Goal: Transaction & Acquisition: Book appointment/travel/reservation

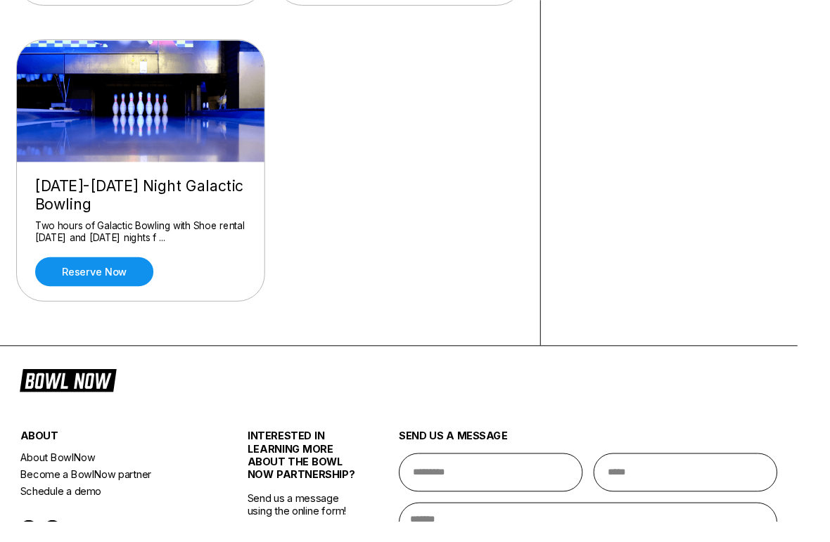
scroll to position [419, 0]
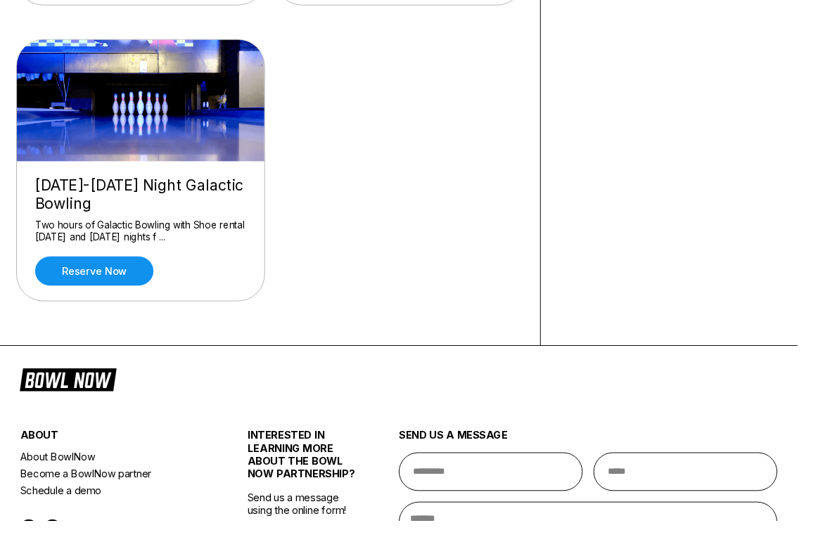
click at [127, 290] on link "Reserve now" at bounding box center [98, 282] width 123 height 30
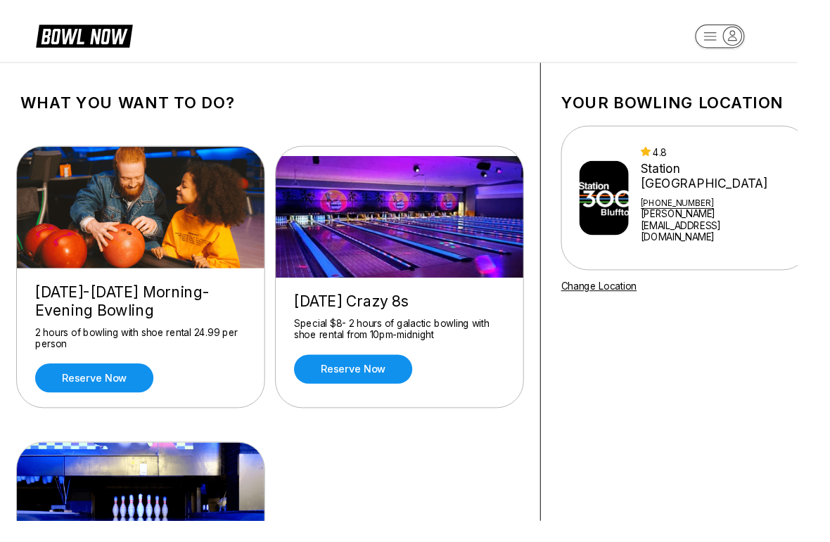
click at [630, 218] on img at bounding box center [628, 205] width 51 height 77
click at [654, 210] on img at bounding box center [628, 205] width 51 height 77
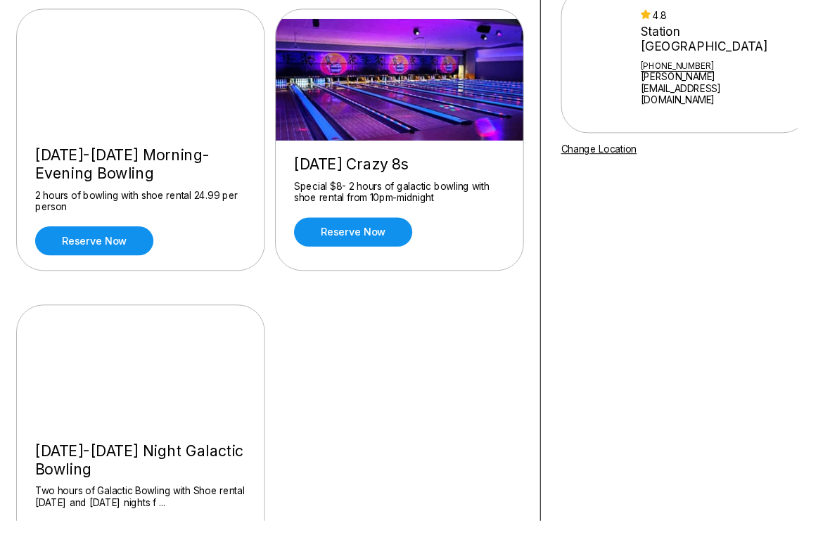
scroll to position [78, 0]
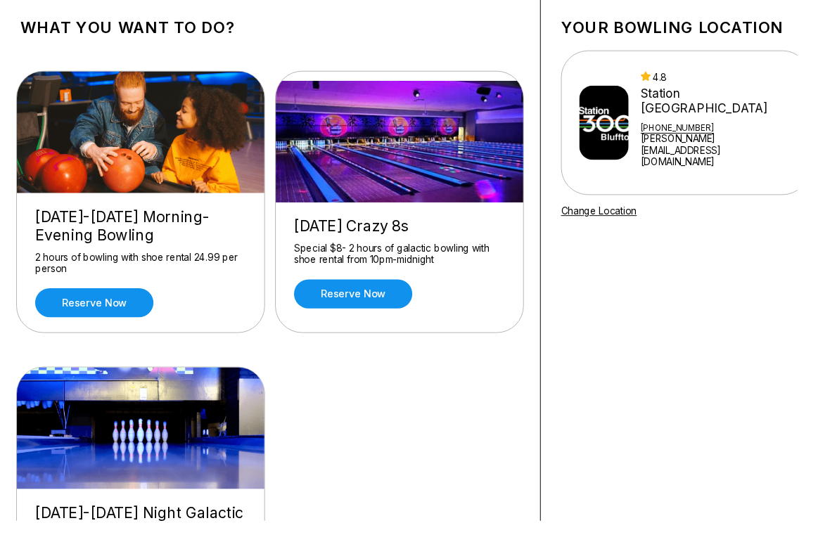
click at [110, 319] on link "Reserve now" at bounding box center [98, 315] width 123 height 30
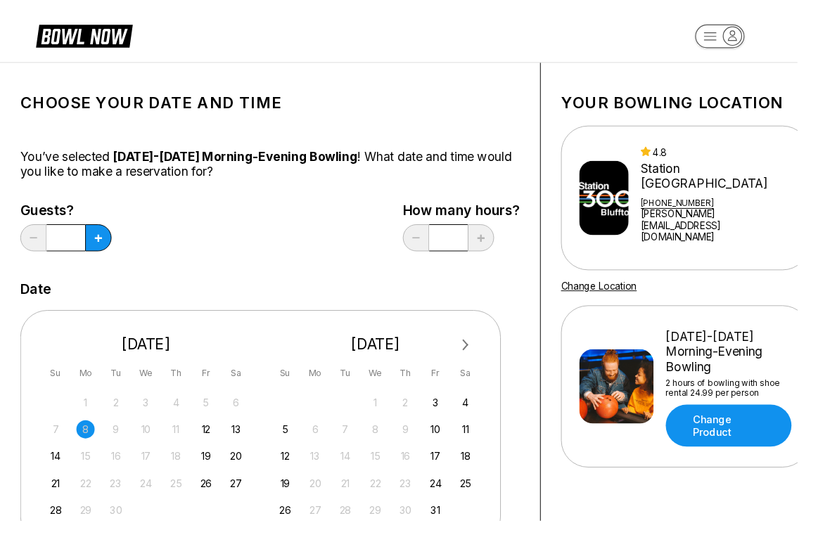
click at [214, 448] on div "12" at bounding box center [214, 446] width 19 height 19
click at [108, 249] on button at bounding box center [102, 247] width 27 height 28
click at [104, 250] on icon at bounding box center [102, 248] width 8 height 8
click at [103, 252] on button at bounding box center [102, 247] width 27 height 28
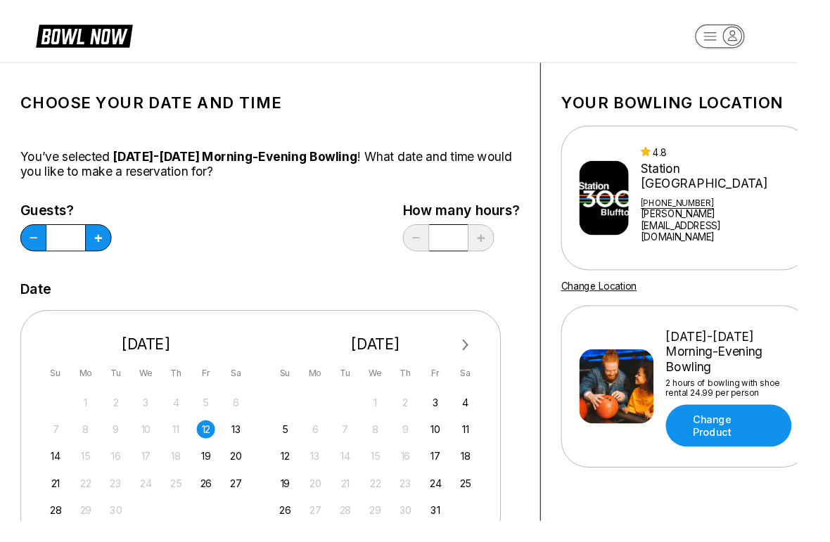
type input "*"
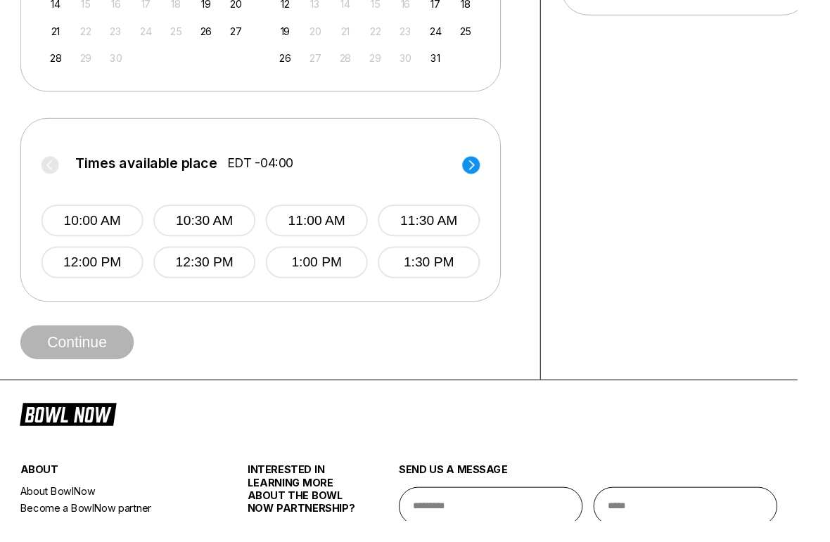
scroll to position [470, 0]
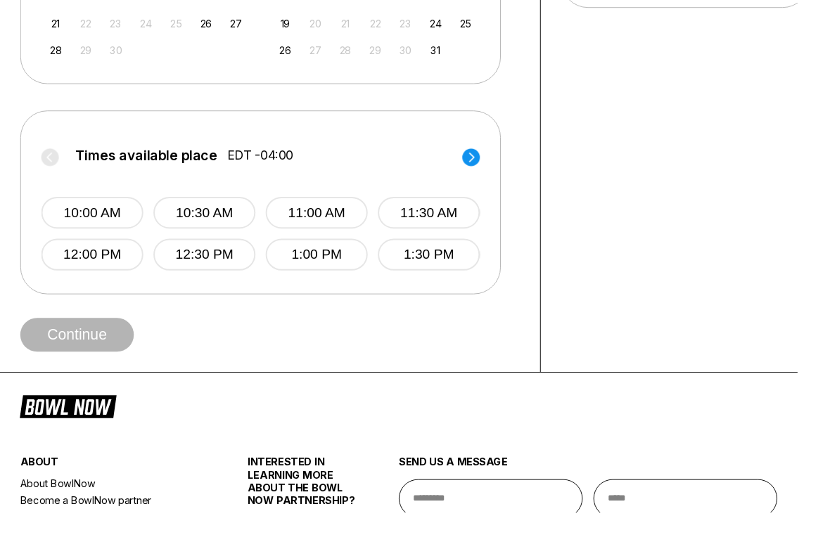
click at [485, 169] on circle at bounding box center [490, 172] width 18 height 18
click at [445, 272] on button "5:30 PM" at bounding box center [446, 273] width 106 height 33
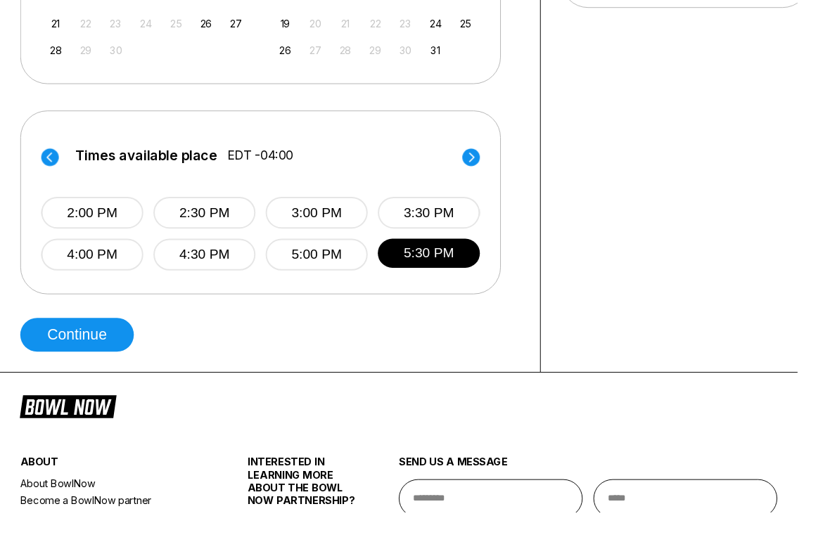
click at [101, 353] on button "Continue" at bounding box center [80, 357] width 118 height 35
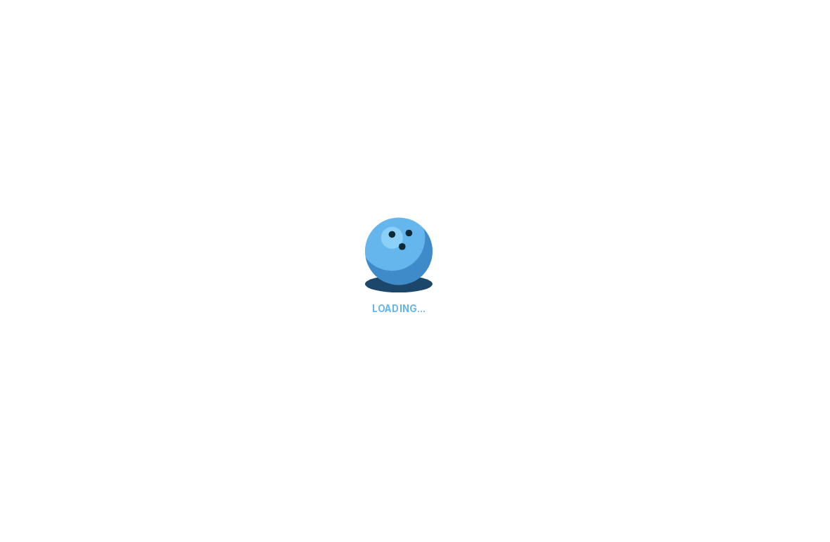
select select "**"
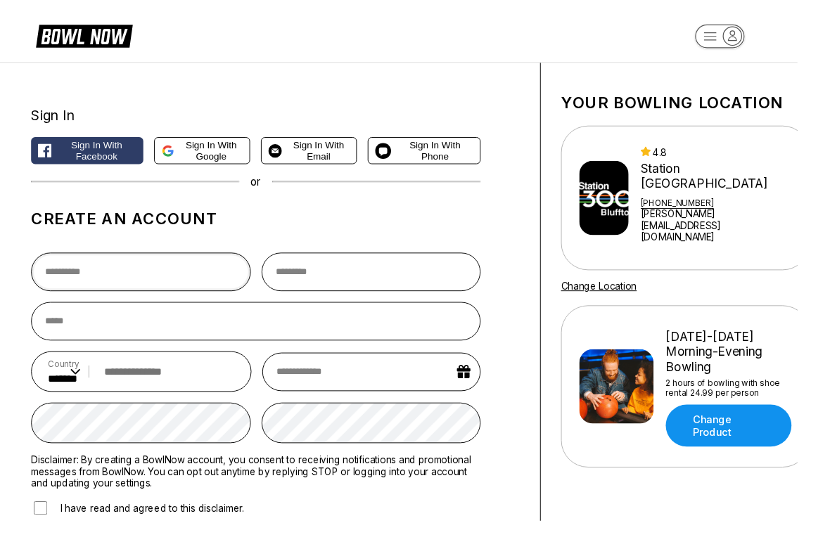
click at [198, 290] on input "text" at bounding box center [146, 283] width 229 height 40
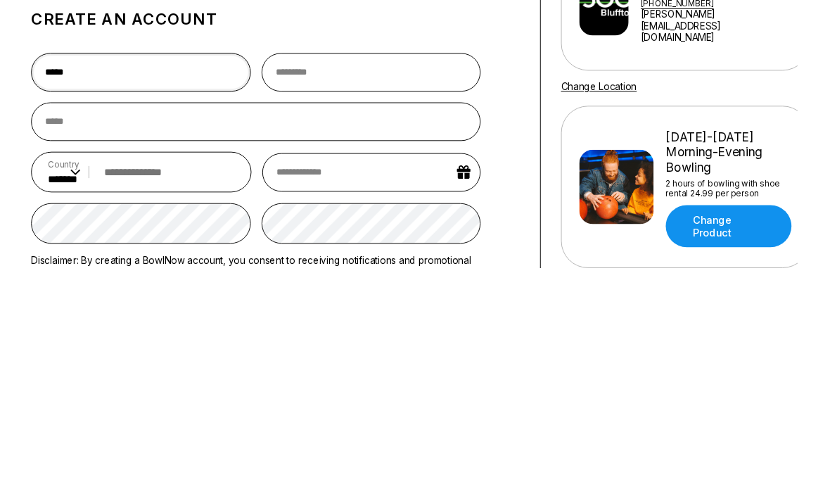
type input "*****"
click at [404, 263] on input "text" at bounding box center [386, 283] width 229 height 40
type input "*******"
click at [392, 314] on input "email" at bounding box center [266, 334] width 468 height 40
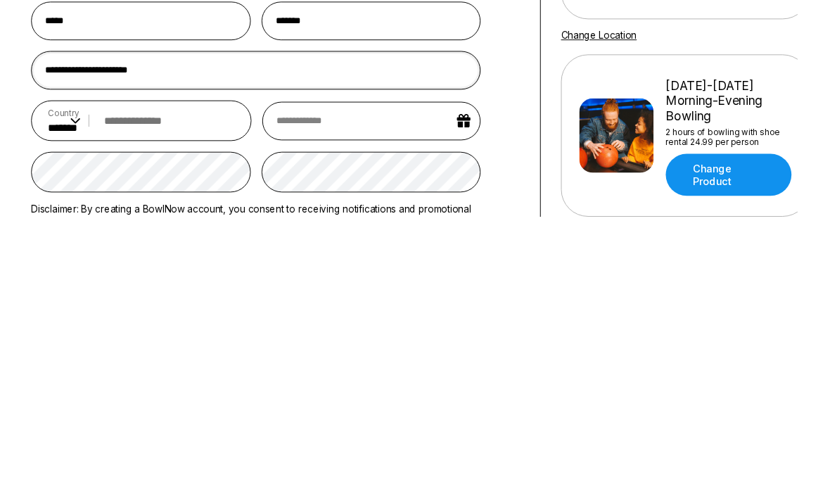
type input "**********"
click at [211, 374] on input "tel" at bounding box center [172, 387] width 143 height 26
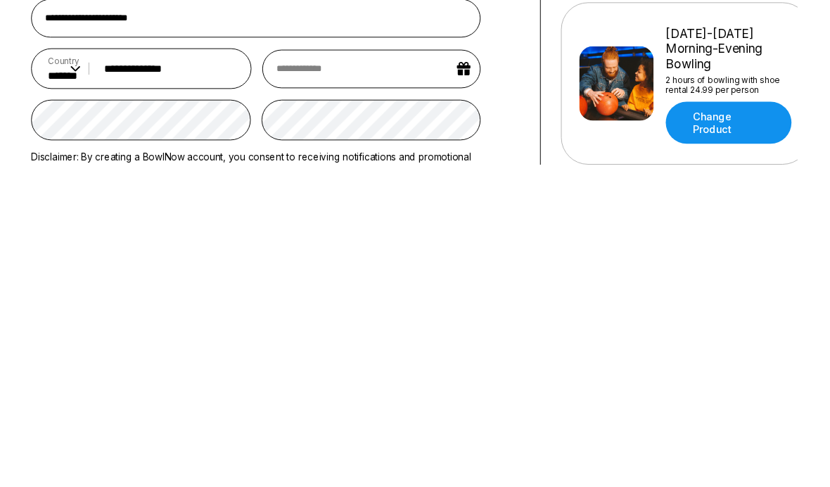
type input "**********"
click at [460, 367] on input "text" at bounding box center [386, 387] width 227 height 40
select select "*"
select select "****"
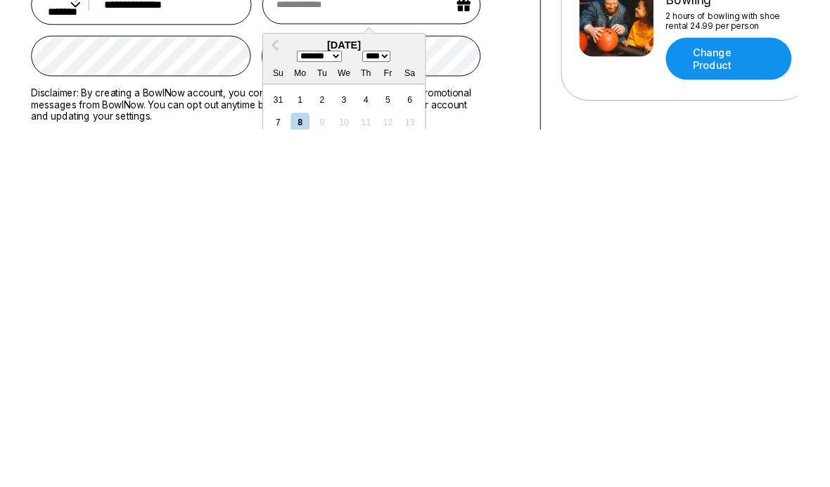
scroll to position [32, 0]
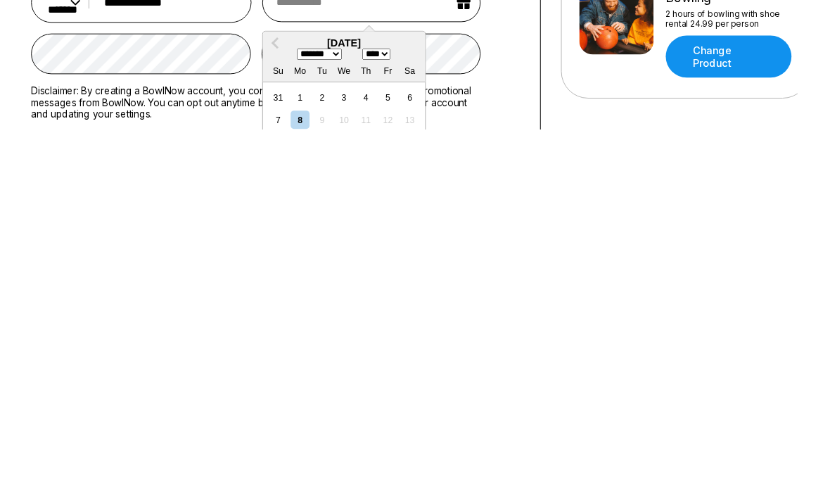
click at [348, 402] on select "******* ******** ***** ***** *** **** **** ****** ********* ******* ******** **…" at bounding box center [332, 408] width 47 height 12
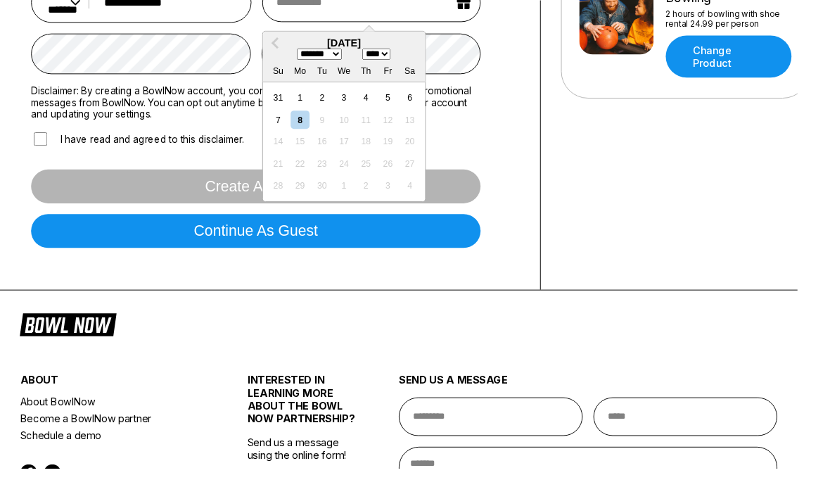
select select "**"
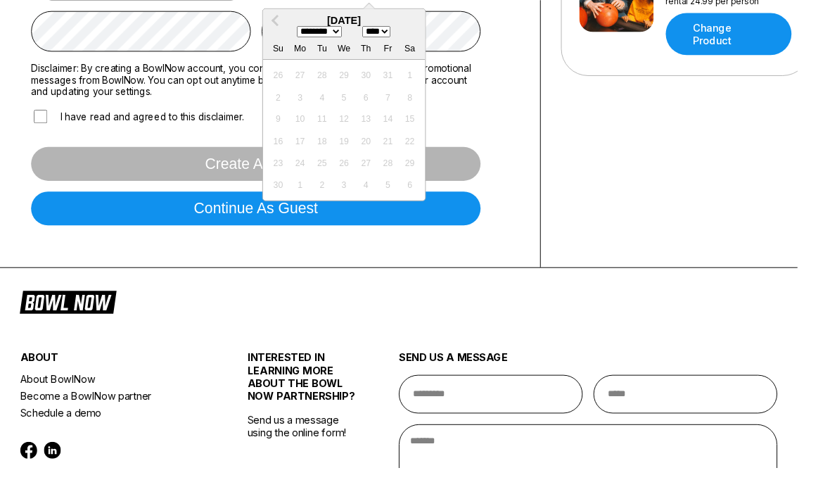
click at [374, 133] on div "13" at bounding box center [380, 123] width 19 height 19
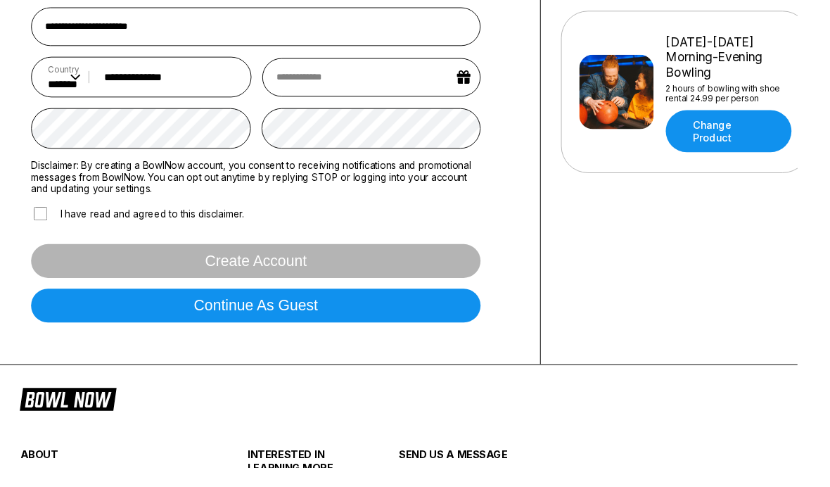
scroll to position [313, 0]
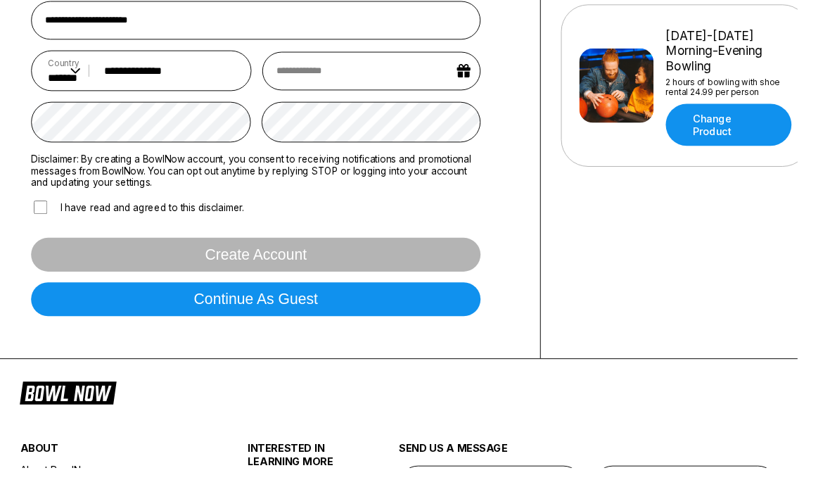
click at [311, 329] on button "Continue as guest" at bounding box center [266, 311] width 468 height 35
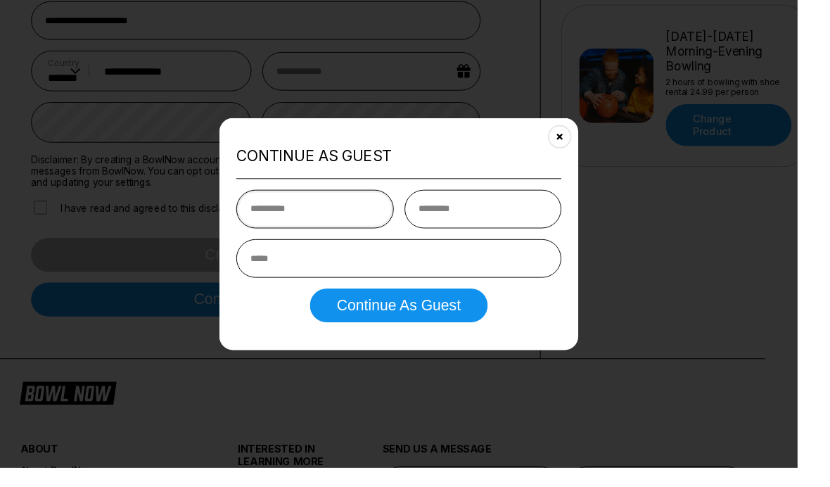
click at [386, 229] on input "text" at bounding box center [328, 217] width 164 height 40
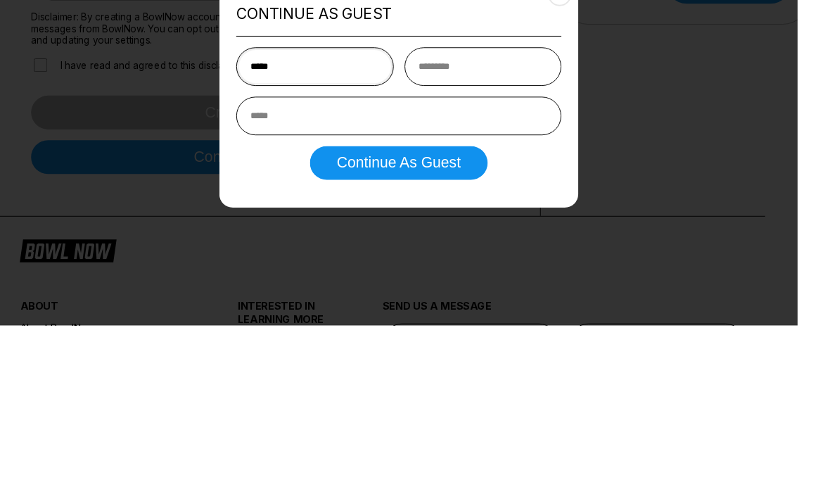
type input "*****"
click at [547, 197] on input "text" at bounding box center [502, 217] width 164 height 40
type input "*******"
click at [435, 248] on input "email" at bounding box center [415, 268] width 338 height 40
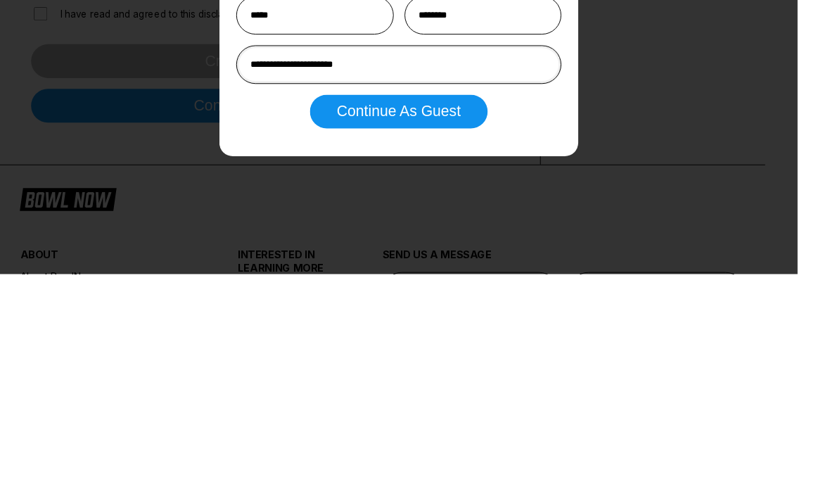
type input "**********"
click at [455, 300] on button "Continue as Guest" at bounding box center [414, 317] width 185 height 35
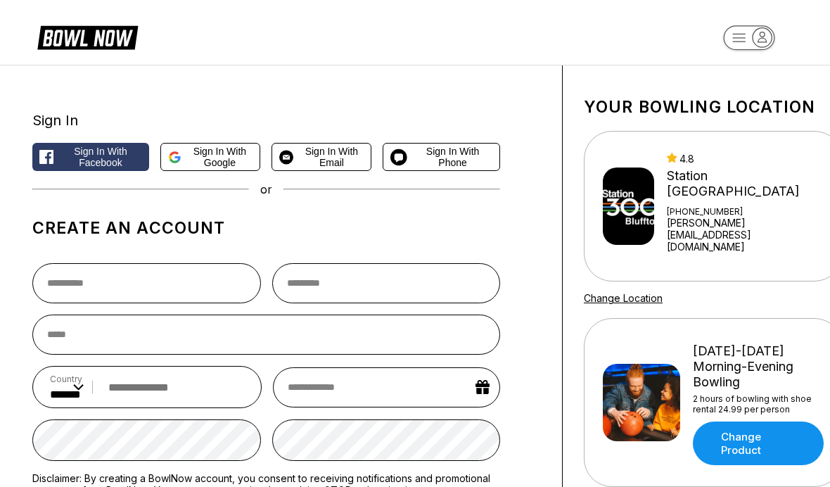
scroll to position [0, 0]
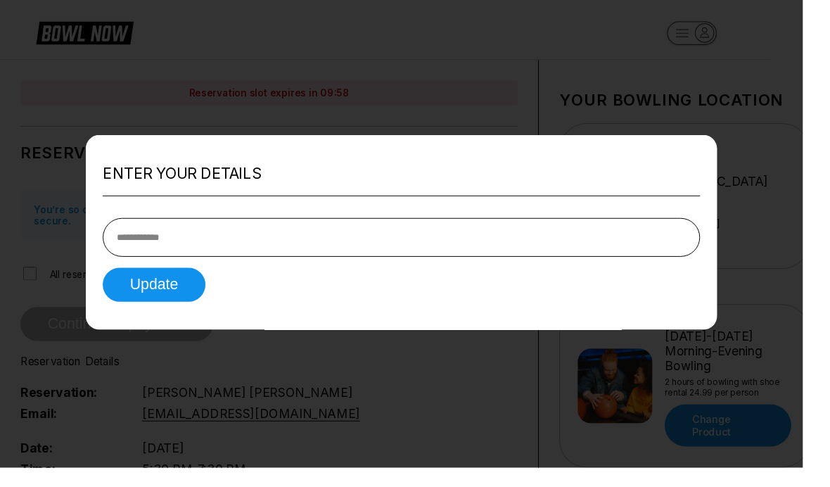
scroll to position [3, 0]
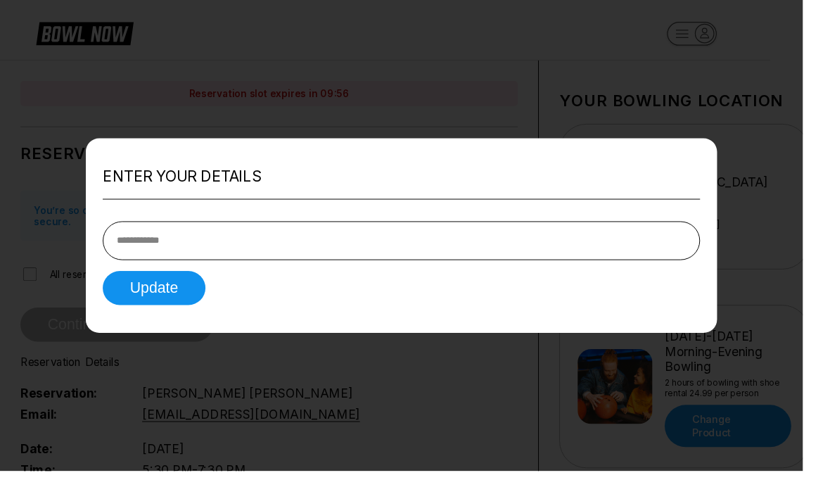
click at [613, 266] on input "tel" at bounding box center [414, 249] width 617 height 40
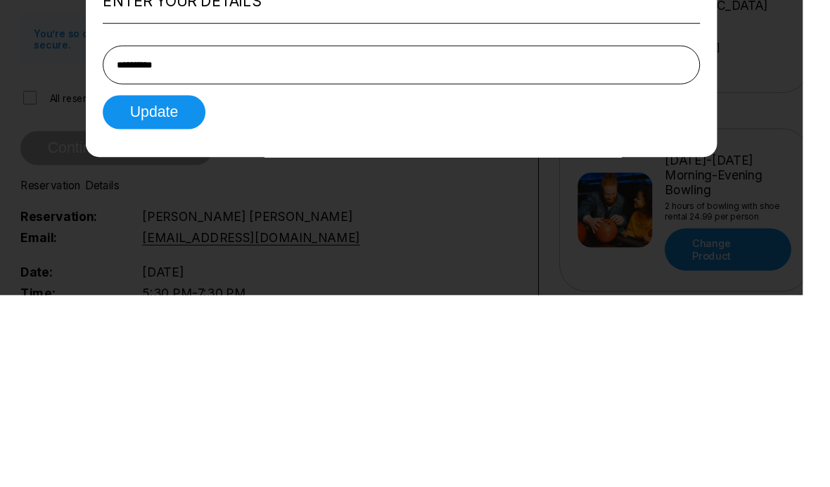
type input "**********"
click at [188, 280] on button "Update" at bounding box center [159, 297] width 106 height 35
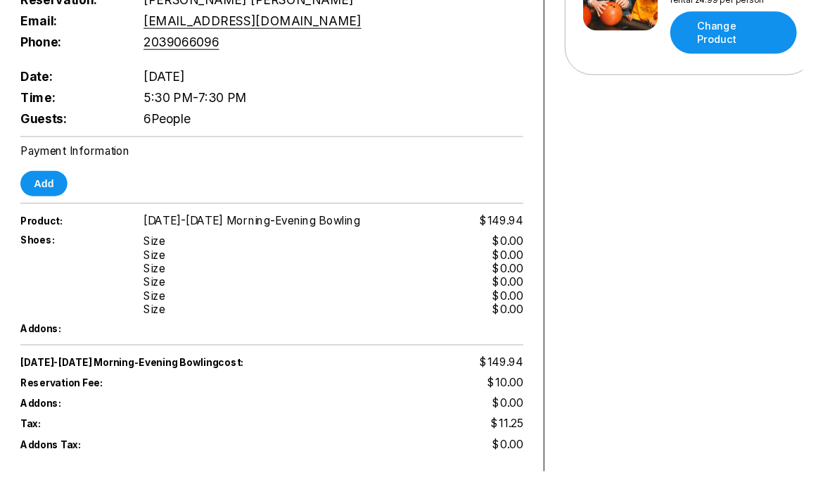
scroll to position [416, 0]
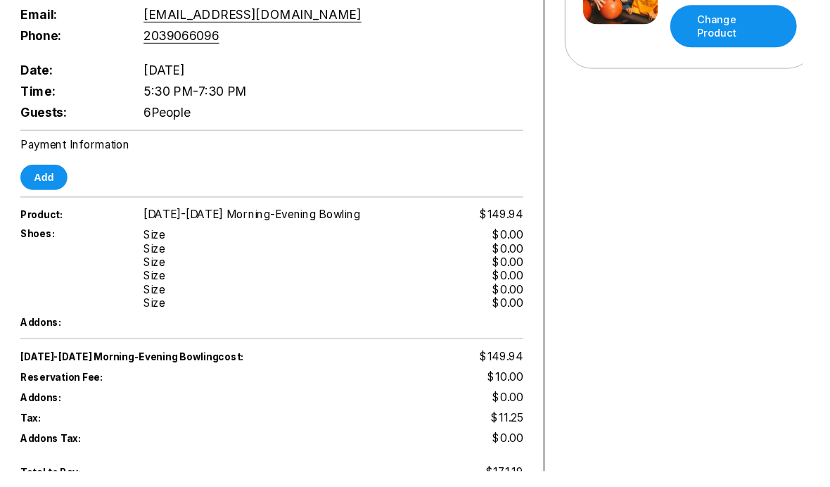
click at [165, 243] on div "Size" at bounding box center [159, 243] width 22 height 14
click at [315, 222] on span "[DATE]-[DATE] Morning-Evening Bowling" at bounding box center [260, 221] width 224 height 14
click at [314, 222] on span "[DATE]-[DATE] Morning-Evening Bowling" at bounding box center [260, 221] width 224 height 14
click at [51, 232] on div "Shoes: Size Size Size Size Size Size $0.00 $0.00 $0.00 $0.00 $0.00 $0.00" at bounding box center [281, 277] width 520 height 91
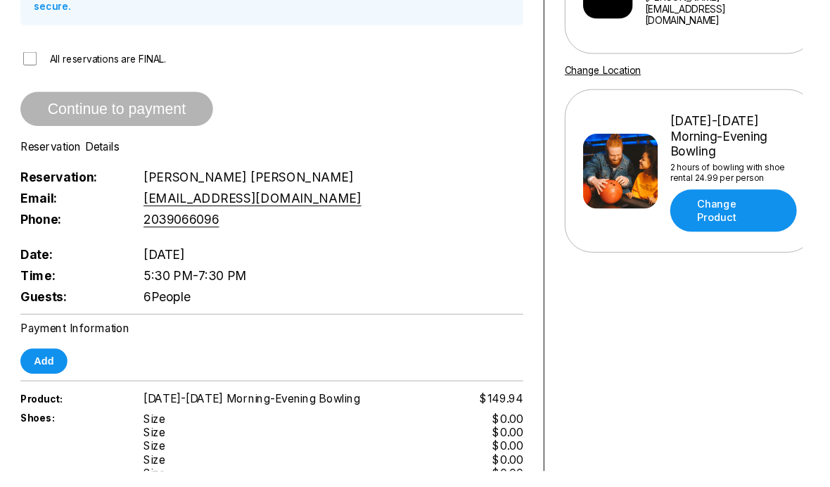
scroll to position [241, 0]
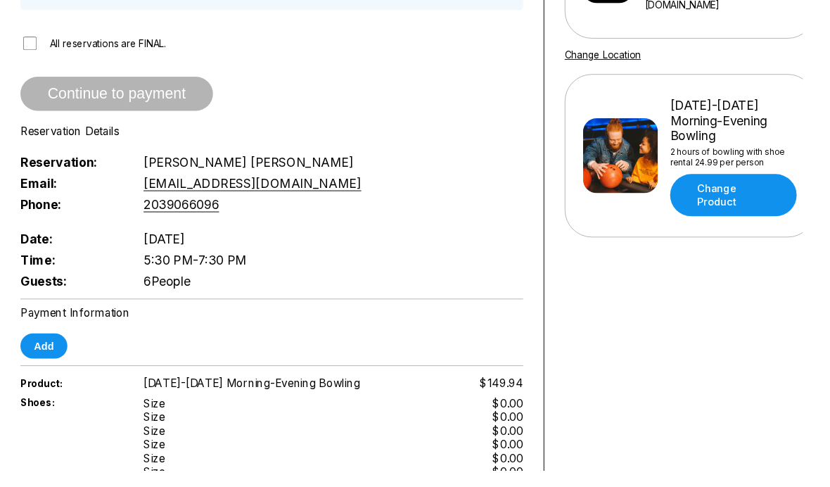
click at [56, 291] on span "Guests:" at bounding box center [73, 290] width 104 height 15
click at [181, 295] on span "6 People" at bounding box center [172, 290] width 49 height 15
click at [180, 292] on span "6 People" at bounding box center [172, 290] width 49 height 15
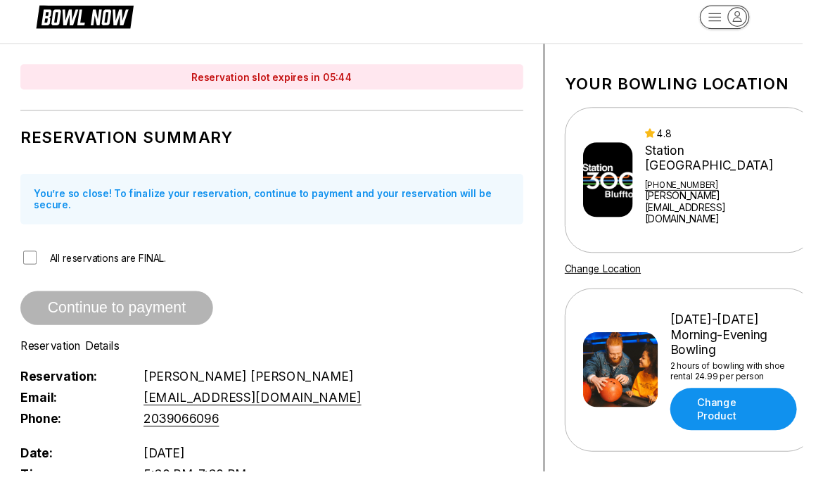
scroll to position [0, 0]
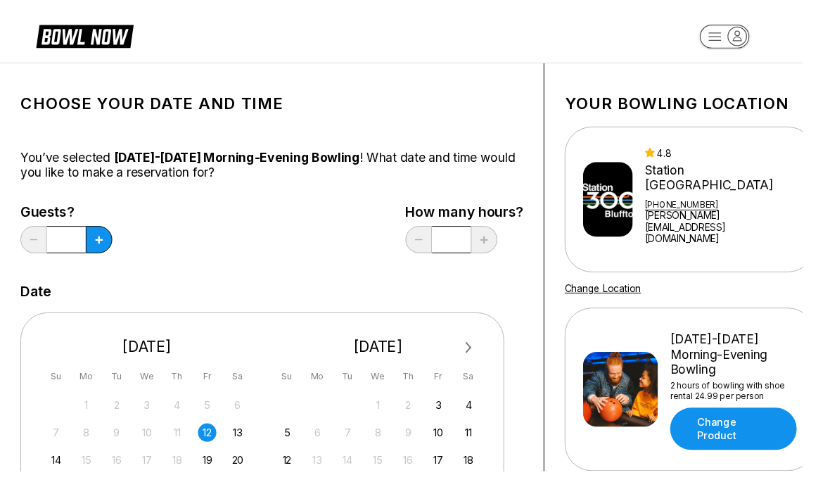
click at [102, 256] on button at bounding box center [102, 247] width 27 height 28
click at [101, 256] on button at bounding box center [102, 247] width 27 height 28
click at [105, 252] on button at bounding box center [102, 247] width 27 height 28
click at [104, 256] on button at bounding box center [102, 247] width 27 height 28
click at [103, 252] on button at bounding box center [102, 247] width 27 height 28
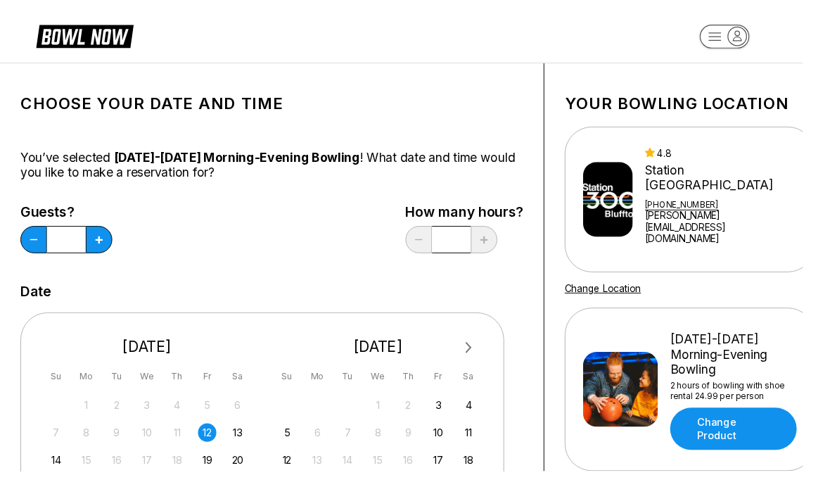
click at [103, 255] on button at bounding box center [102, 247] width 27 height 28
type input "*"
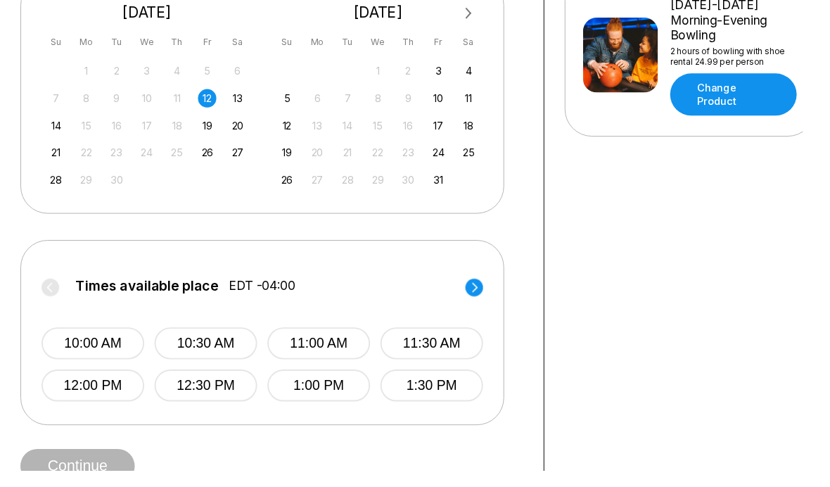
scroll to position [346, 0]
click at [482, 303] on icon at bounding box center [490, 296] width 18 height 19
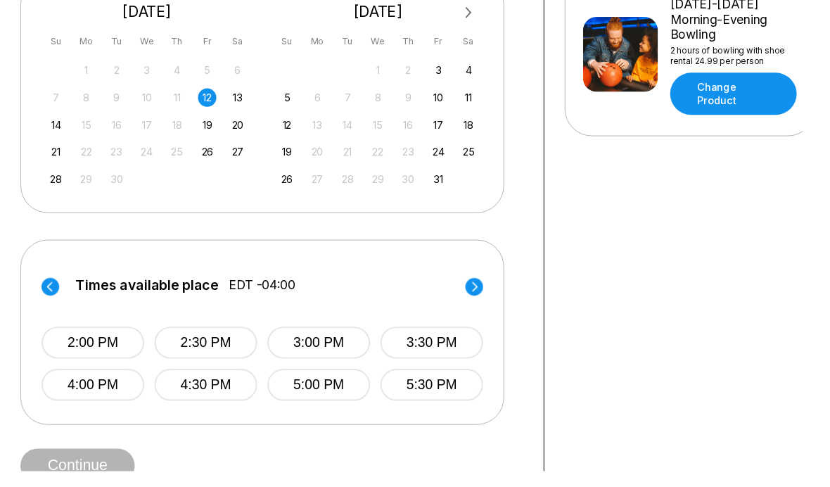
click at [441, 406] on button "5:30 PM" at bounding box center [446, 397] width 106 height 33
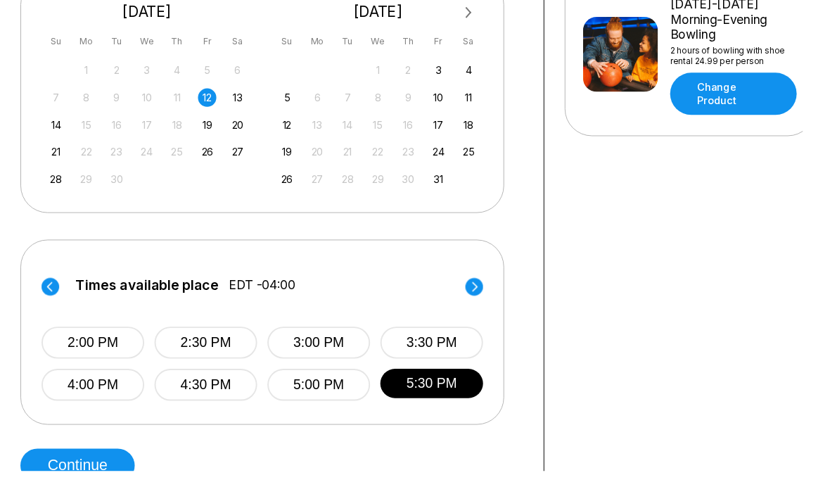
click at [82, 485] on button "Continue" at bounding box center [80, 480] width 118 height 35
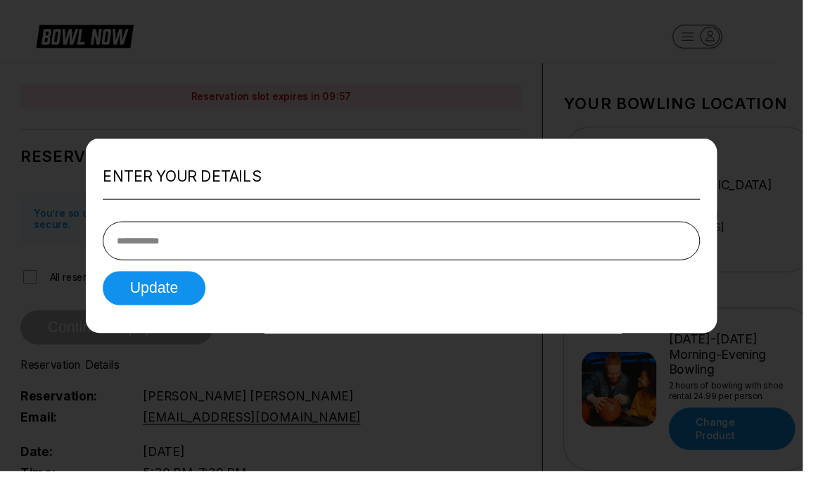
click at [488, 264] on input "tel" at bounding box center [414, 249] width 617 height 40
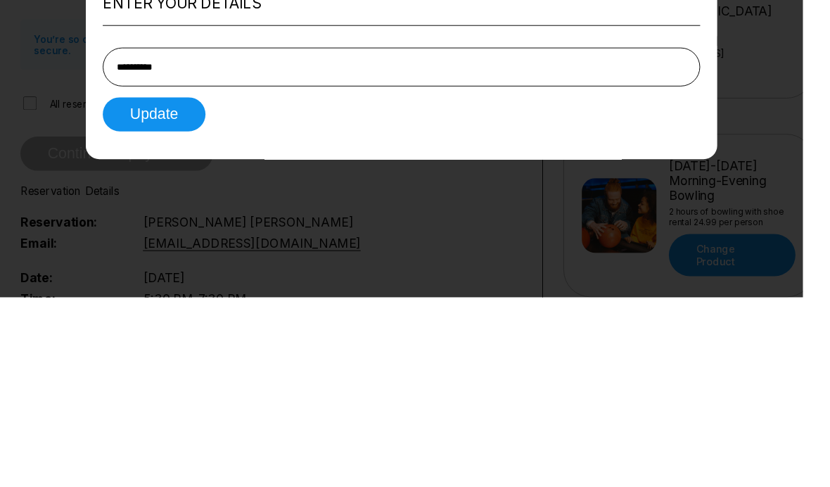
type input "**********"
click at [182, 280] on button "Update" at bounding box center [159, 297] width 106 height 35
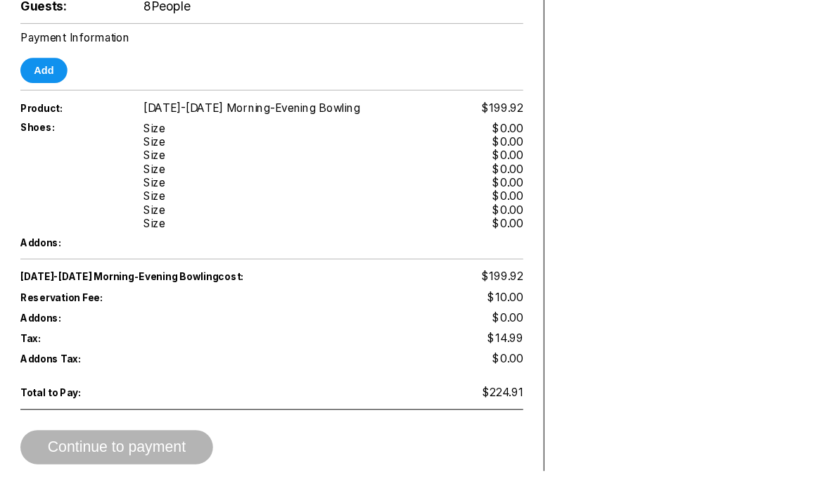
scroll to position [527, 0]
click at [184, 116] on span "[DATE]-[DATE] Morning-Evening Bowling" at bounding box center [260, 110] width 224 height 14
click at [505, 115] on span "$199.92" at bounding box center [519, 110] width 43 height 14
click at [157, 160] on div "Size" at bounding box center [159, 160] width 22 height 14
click at [40, 129] on span "Shoes:" at bounding box center [73, 130] width 104 height 12
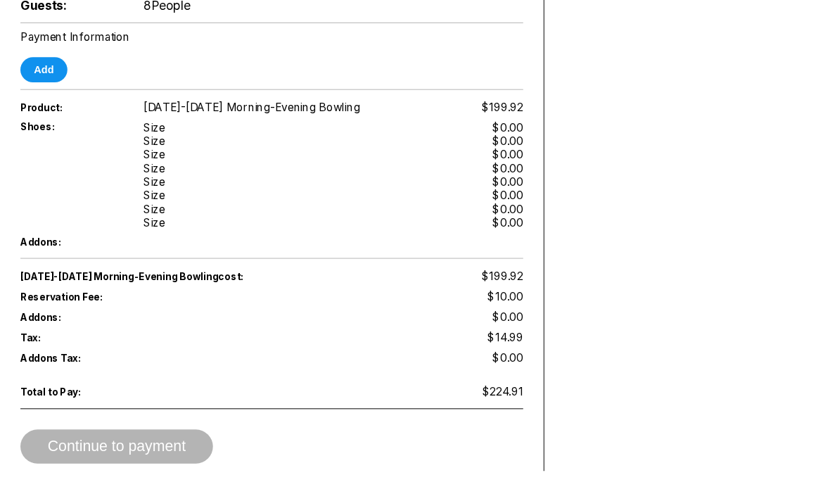
click at [168, 224] on div "Size" at bounding box center [159, 230] width 22 height 14
click at [49, 65] on button "Add" at bounding box center [45, 72] width 49 height 26
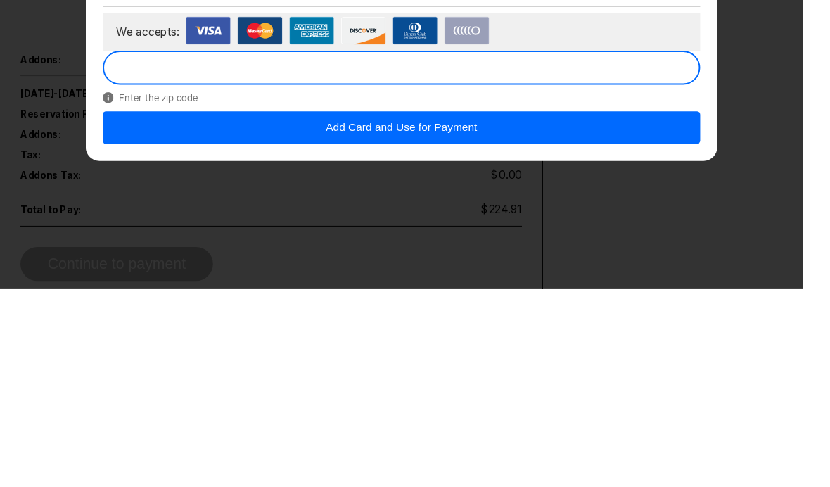
click at [434, 303] on button "Add Card and Use for Payment" at bounding box center [414, 320] width 617 height 34
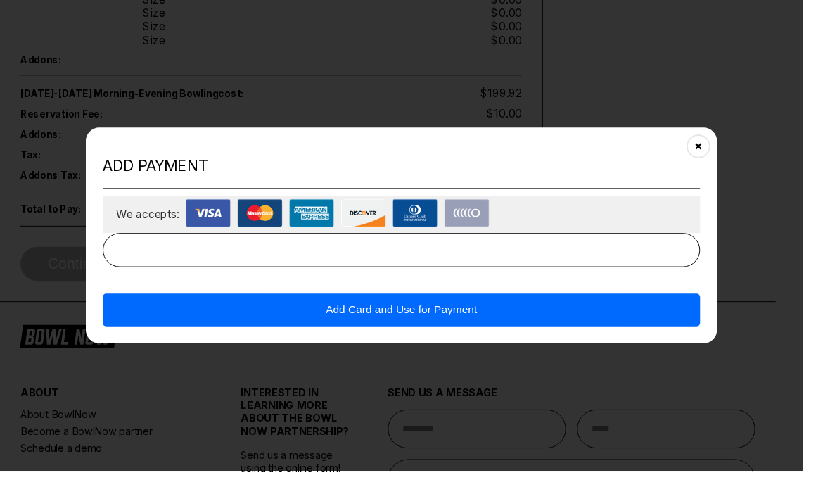
click at [459, 335] on button "Add Card and Use for Payment" at bounding box center [414, 320] width 617 height 34
click at [449, 336] on button "Add Card and Use for Payment" at bounding box center [414, 320] width 617 height 34
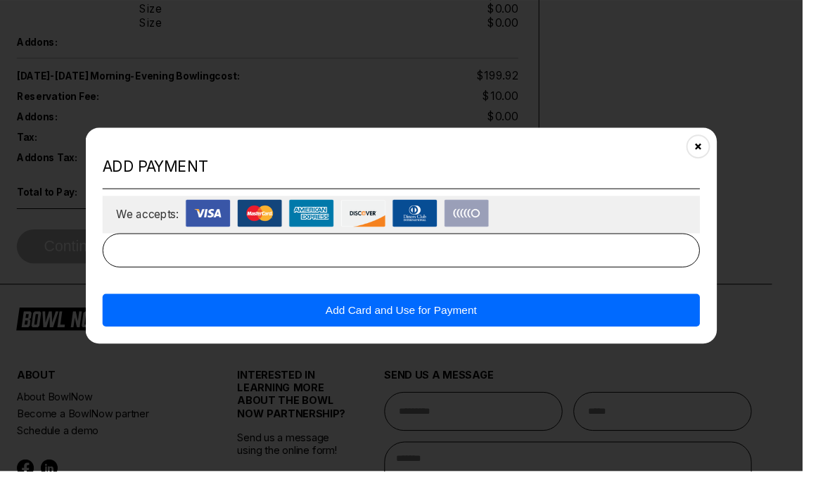
scroll to position [733, 4]
click at [725, 162] on button "Close" at bounding box center [722, 151] width 34 height 34
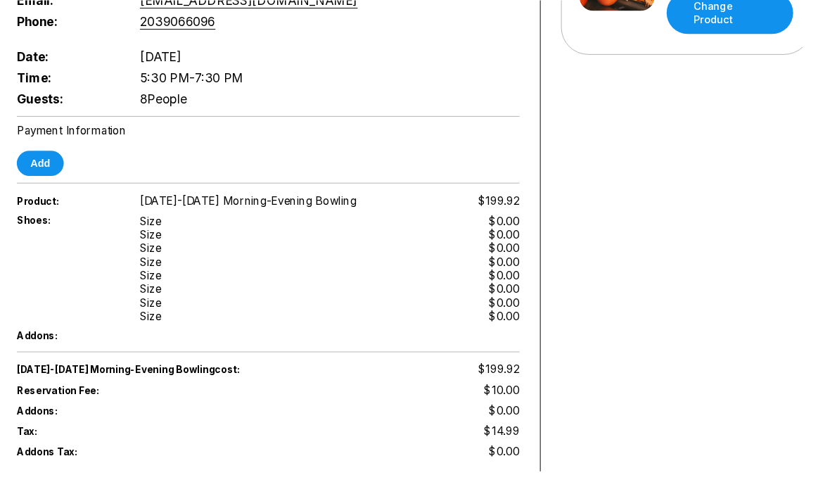
scroll to position [430, 4]
click at [41, 169] on button "Add" at bounding box center [41, 168] width 49 height 26
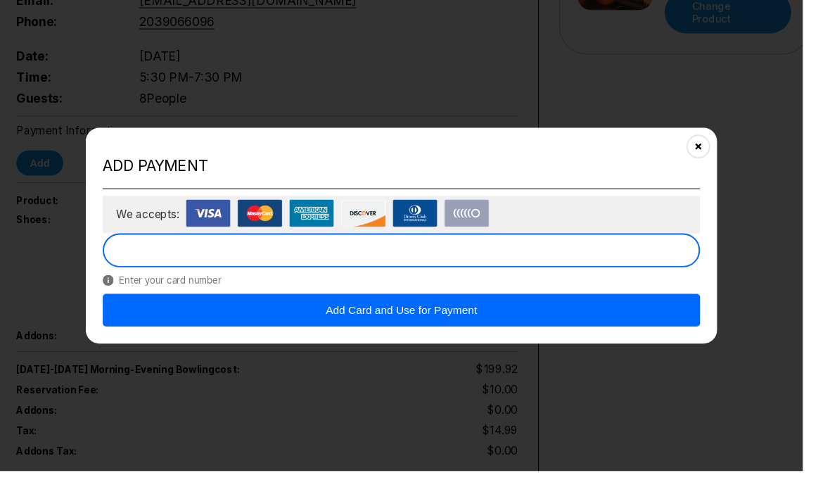
scroll to position [430, 0]
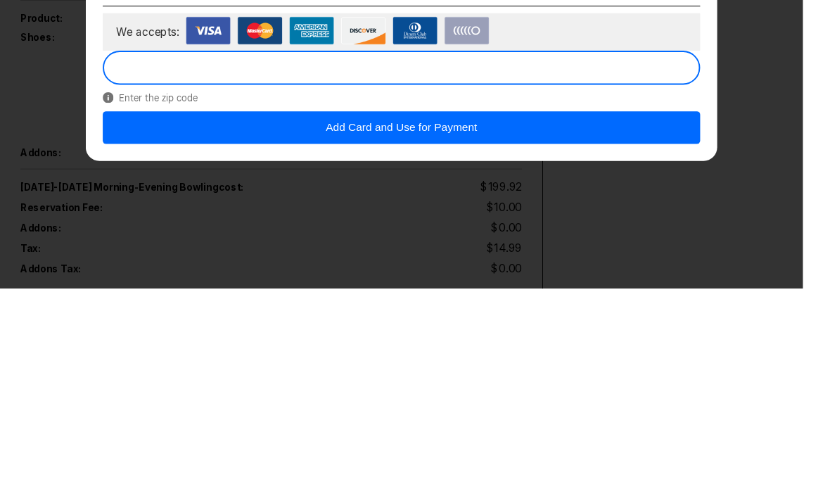
click at [439, 303] on button "Add Card and Use for Payment" at bounding box center [414, 320] width 617 height 34
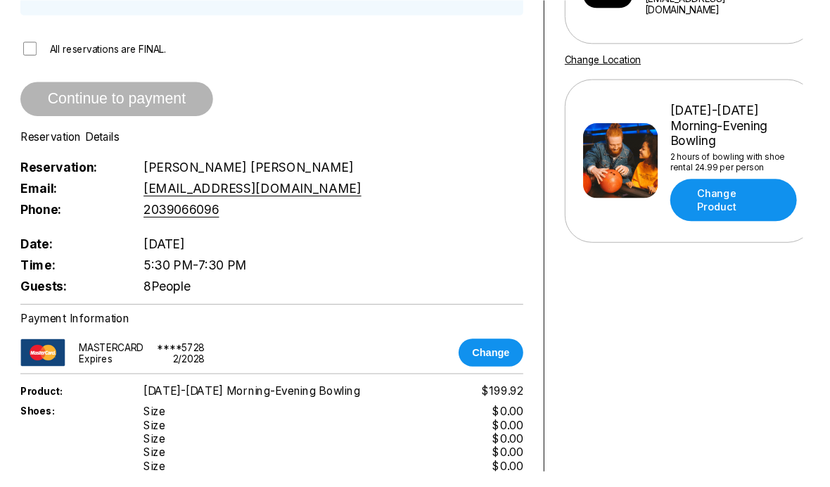
scroll to position [235, 0]
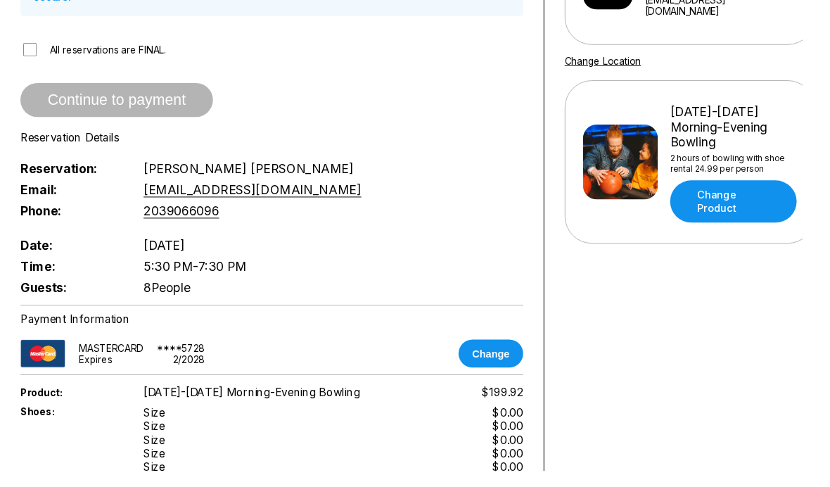
click at [504, 367] on button "Change" at bounding box center [507, 365] width 67 height 29
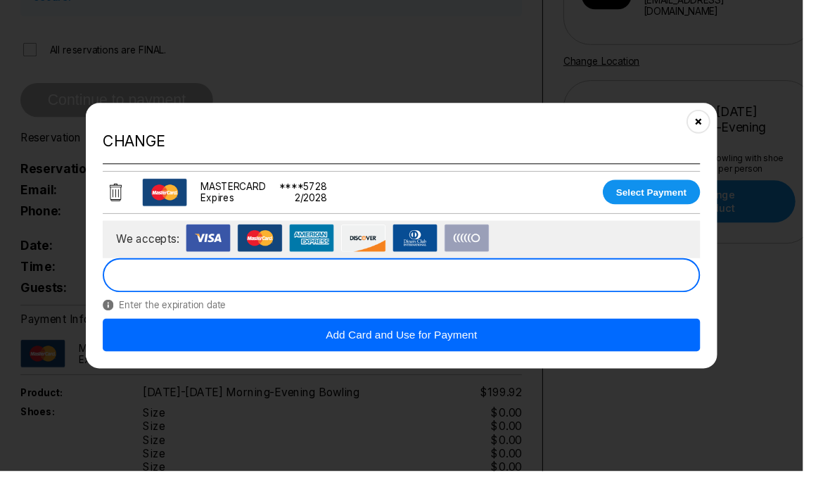
scroll to position [235, 4]
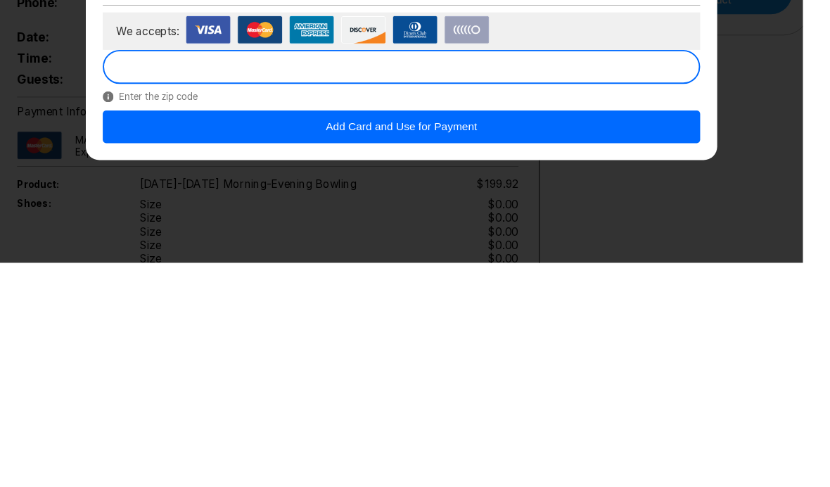
click at [444, 329] on button "Add Card and Use for Payment" at bounding box center [414, 346] width 617 height 34
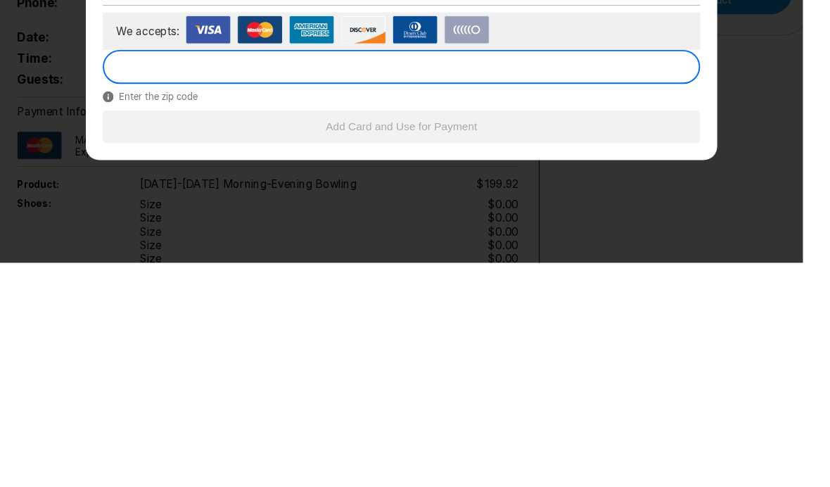
scroll to position [450, 4]
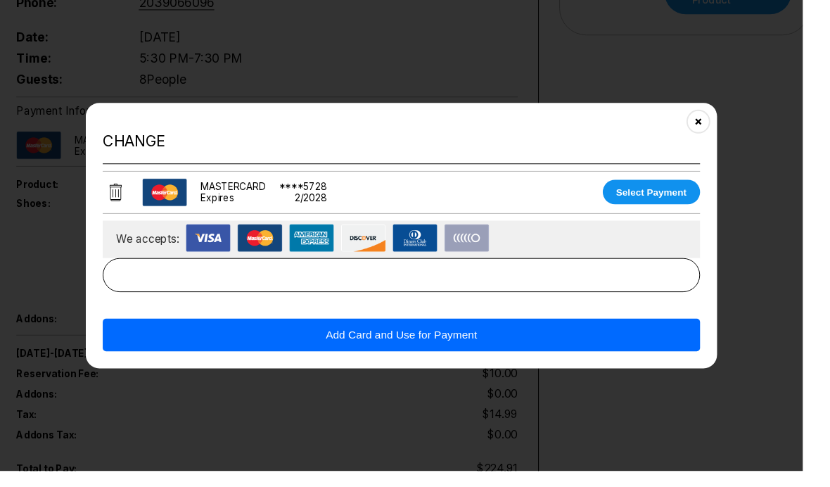
click at [463, 358] on button "Add Card and Use for Payment" at bounding box center [414, 346] width 617 height 34
click at [443, 361] on button "Add Card and Use for Payment" at bounding box center [414, 346] width 617 height 34
click at [727, 138] on button "Close" at bounding box center [722, 125] width 34 height 34
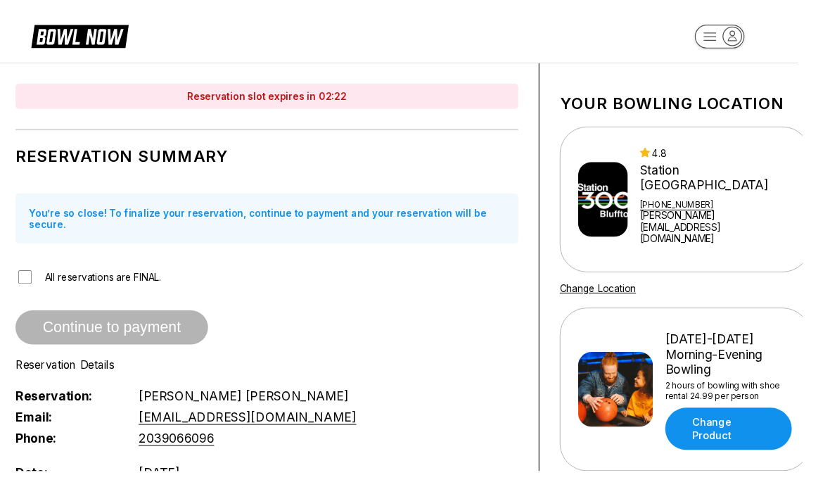
scroll to position [0, 6]
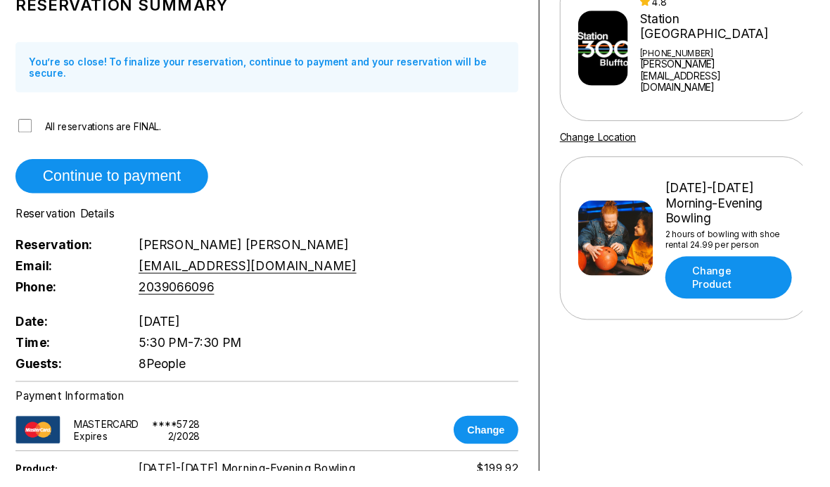
click at [137, 184] on button "Continue to payment" at bounding box center [115, 182] width 199 height 35
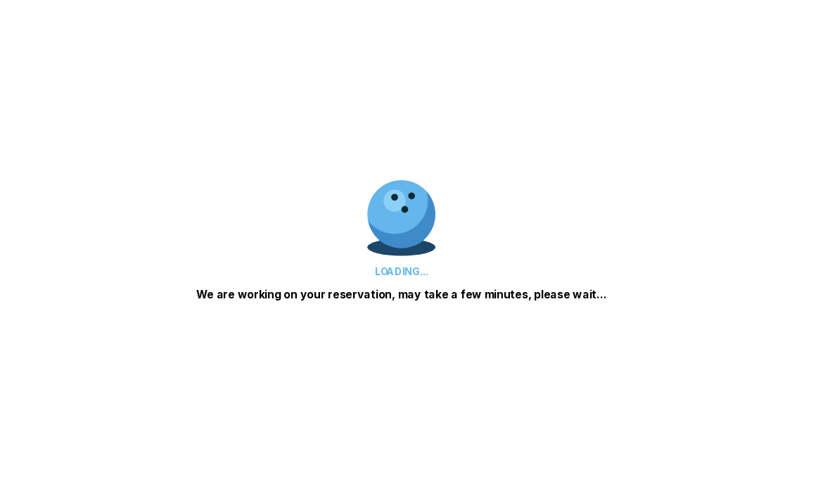
scroll to position [38, 0]
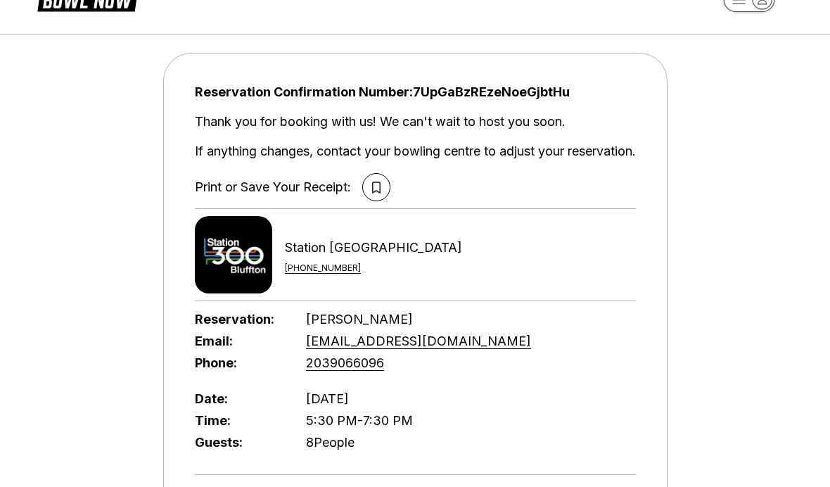
click at [366, 200] on div "Print or Save Your Receipt:" at bounding box center [292, 187] width 195 height 28
click at [373, 193] on button at bounding box center [376, 187] width 28 height 28
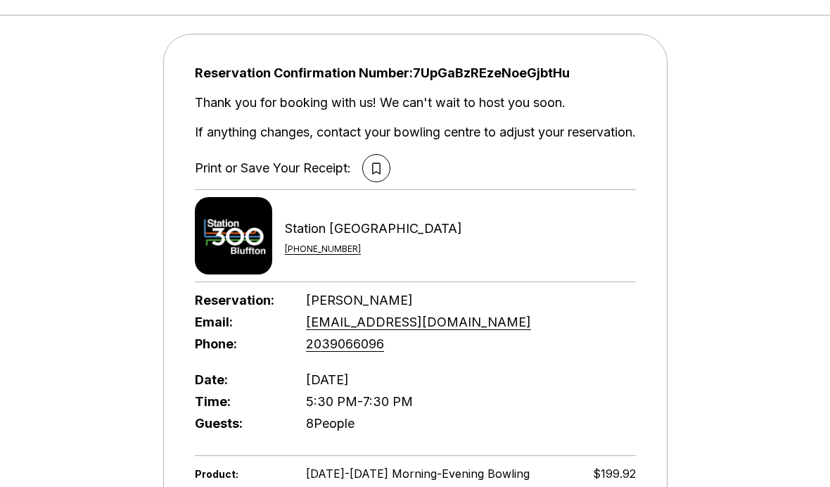
scroll to position [0, 0]
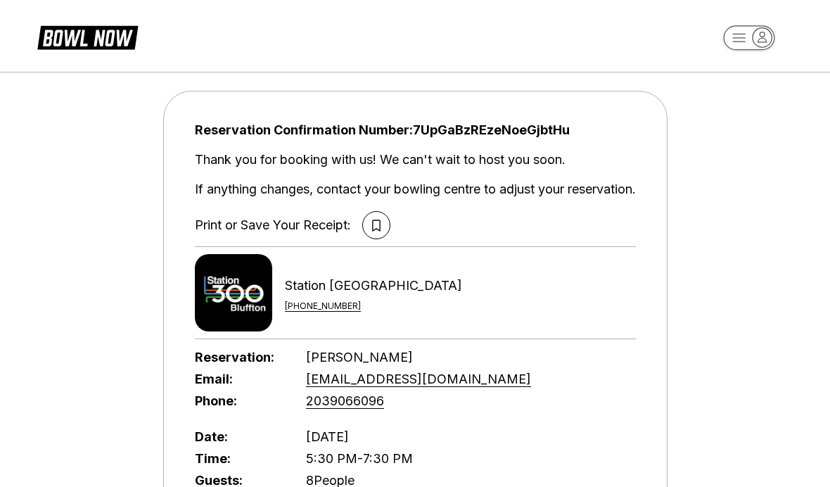
click at [378, 227] on icon at bounding box center [376, 224] width 8 height 11
click at [370, 233] on button at bounding box center [376, 225] width 28 height 28
